Goal: Information Seeking & Learning: Find contact information

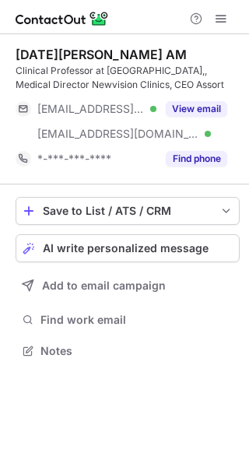
scroll to position [340, 249]
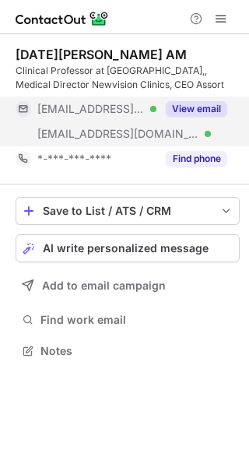
click at [195, 106] on button "View email" at bounding box center [197, 109] width 62 height 16
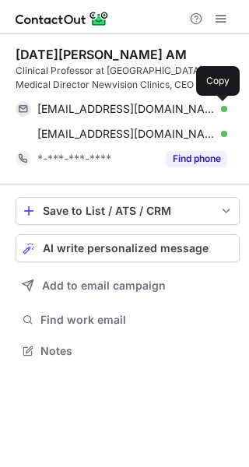
click at [214, 107] on span at bounding box center [219, 109] width 12 height 12
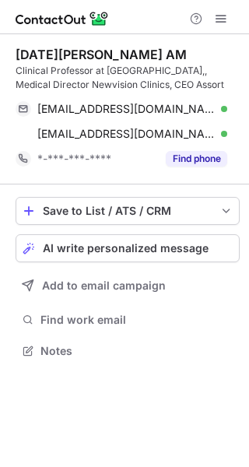
scroll to position [340, 249]
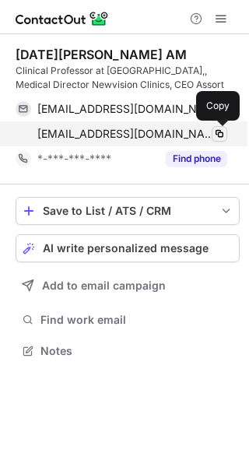
click at [215, 126] on button at bounding box center [220, 134] width 16 height 16
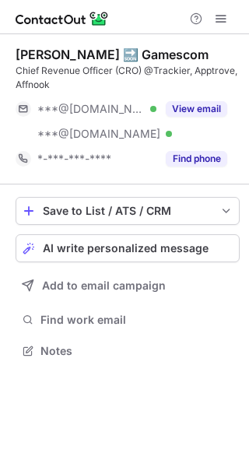
scroll to position [340, 249]
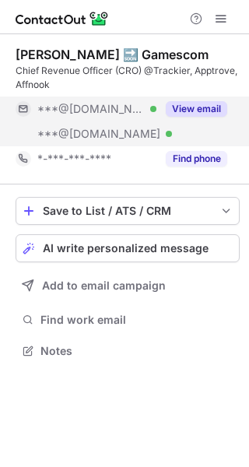
click at [210, 97] on div "View email" at bounding box center [192, 109] width 71 height 25
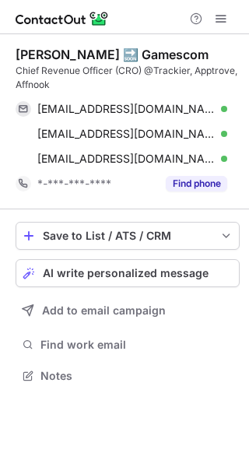
scroll to position [365, 249]
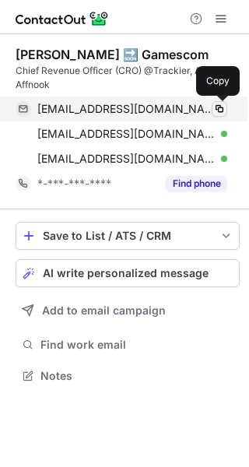
click at [222, 114] on span at bounding box center [219, 109] width 12 height 12
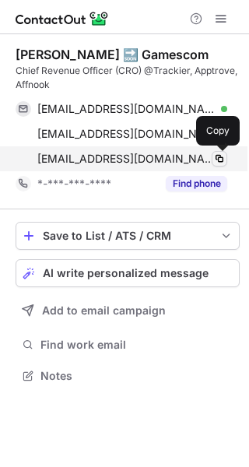
click at [222, 152] on button at bounding box center [220, 159] width 16 height 16
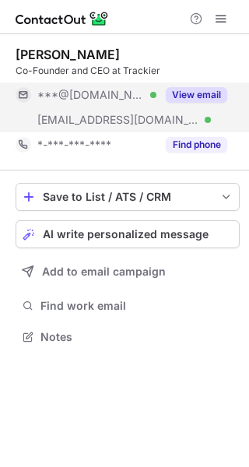
scroll to position [326, 249]
click at [196, 98] on button "View email" at bounding box center [197, 95] width 62 height 16
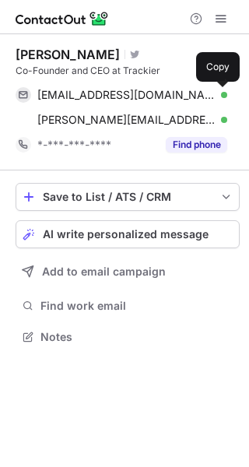
click at [214, 90] on span at bounding box center [219, 95] width 12 height 12
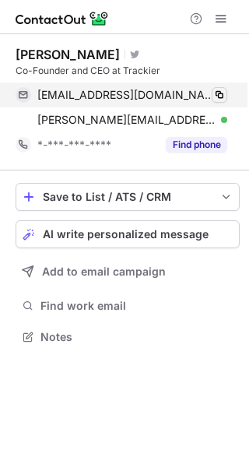
scroll to position [326, 249]
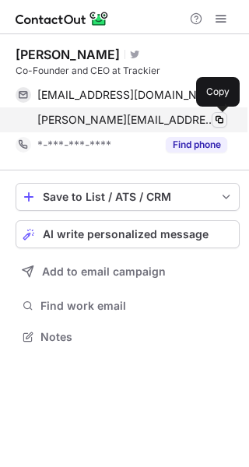
click at [215, 120] on span at bounding box center [219, 120] width 12 height 12
